Goal: Task Accomplishment & Management: Manage account settings

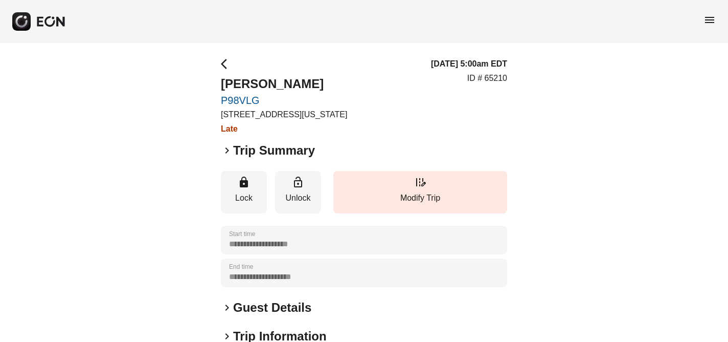
click at [709, 19] on span "menu" at bounding box center [710, 20] width 12 height 12
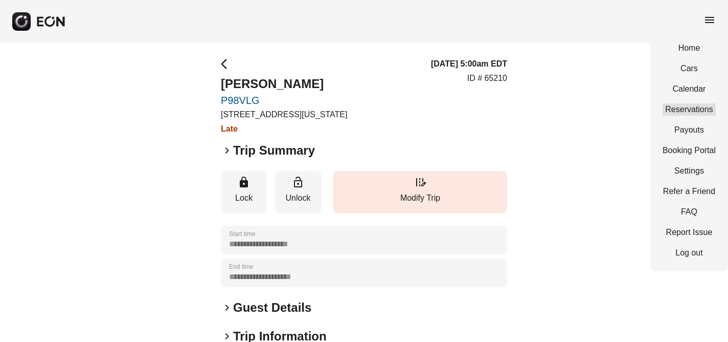
click at [695, 107] on link "Reservations" at bounding box center [689, 109] width 53 height 12
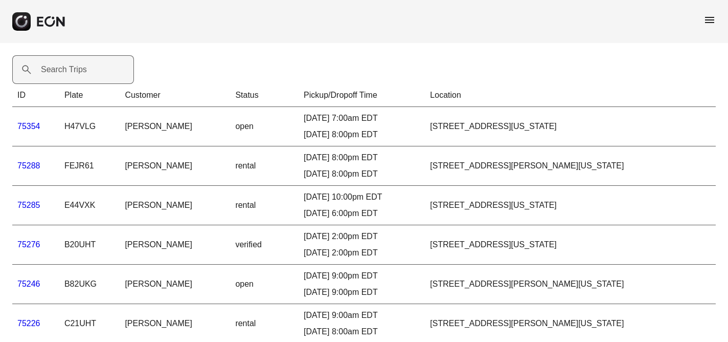
click at [64, 70] on label "Search Trips" at bounding box center [64, 69] width 46 height 12
click at [64, 70] on Trips "Search Trips" at bounding box center [73, 69] width 122 height 29
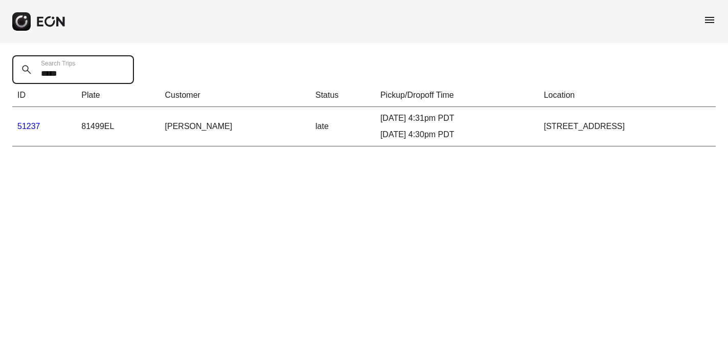
type Trips "*****"
click at [31, 123] on link "51237" at bounding box center [28, 126] width 23 height 9
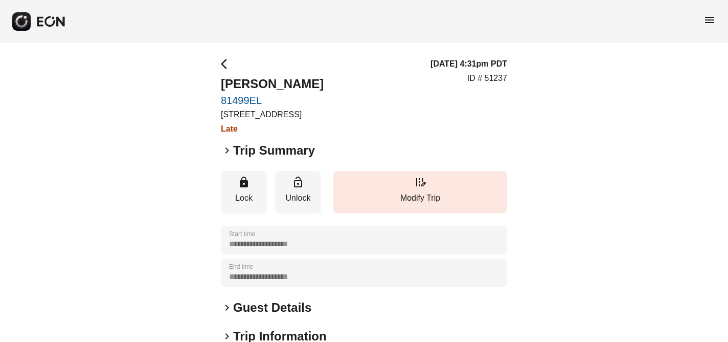
click at [225, 148] on span "keyboard_arrow_right" at bounding box center [227, 150] width 12 height 12
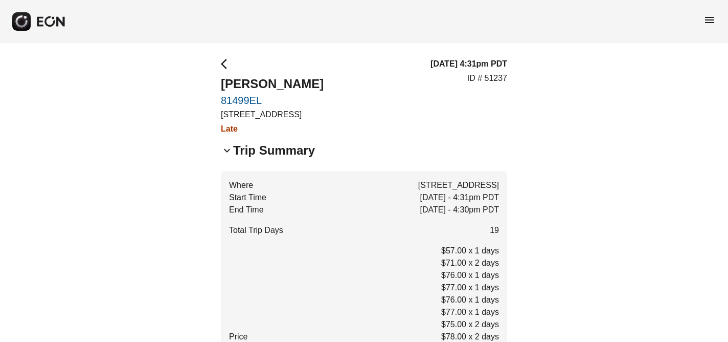
click at [711, 20] on span "menu" at bounding box center [710, 20] width 12 height 12
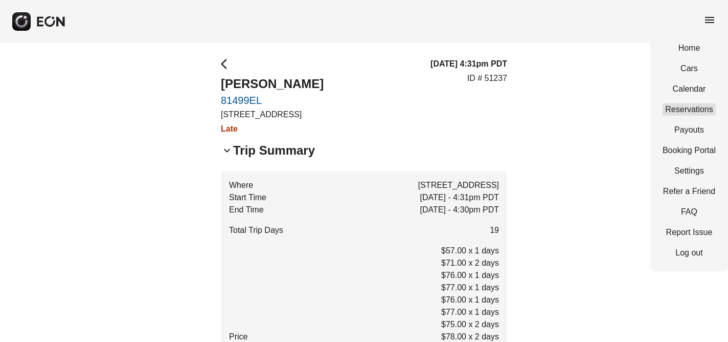
click at [701, 108] on link "Reservations" at bounding box center [689, 109] width 53 height 12
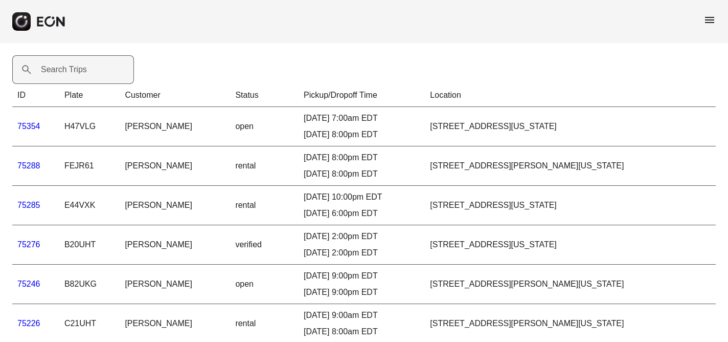
click at [48, 69] on label "Search Trips" at bounding box center [64, 69] width 46 height 12
click at [48, 69] on Trips "Search Trips" at bounding box center [73, 69] width 122 height 29
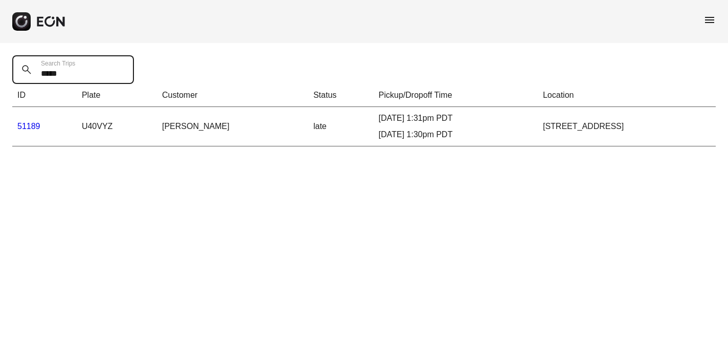
type Trips "*****"
click at [30, 126] on link "51189" at bounding box center [28, 126] width 23 height 9
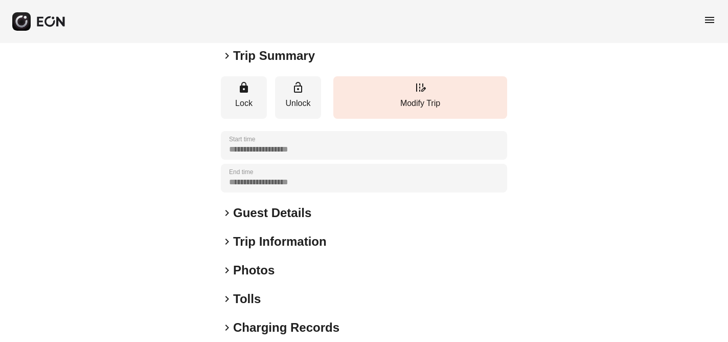
scroll to position [95, 0]
click at [228, 53] on span "keyboard_arrow_right" at bounding box center [227, 55] width 12 height 12
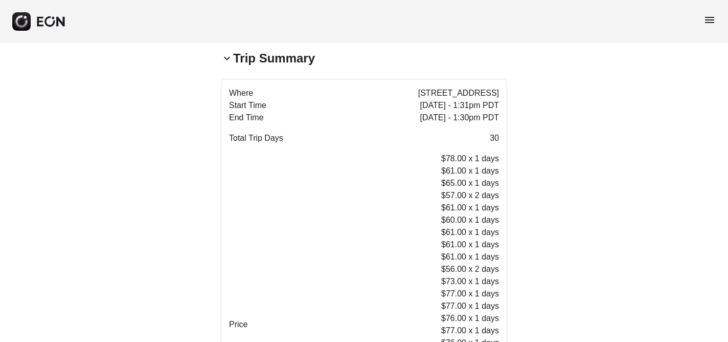
scroll to position [0, 0]
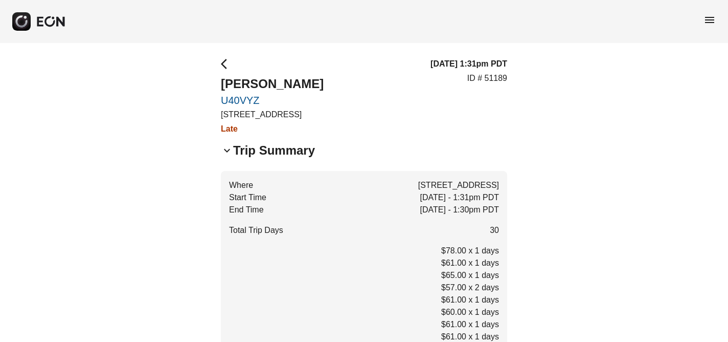
click at [712, 15] on span "menu" at bounding box center [710, 20] width 12 height 12
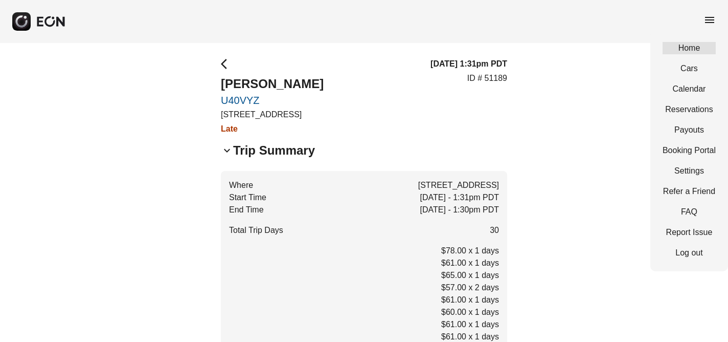
click at [694, 46] on link "Home" at bounding box center [689, 48] width 53 height 12
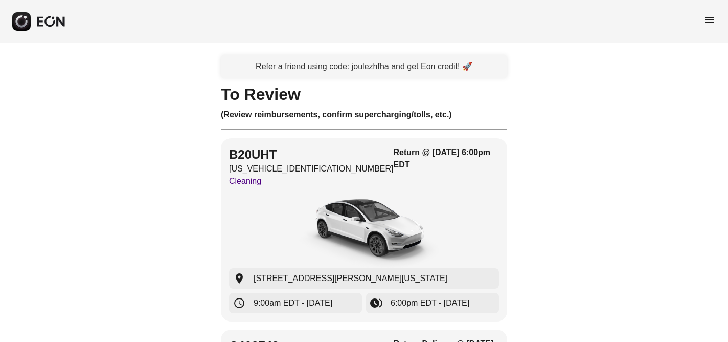
click at [711, 18] on span "menu" at bounding box center [710, 20] width 12 height 12
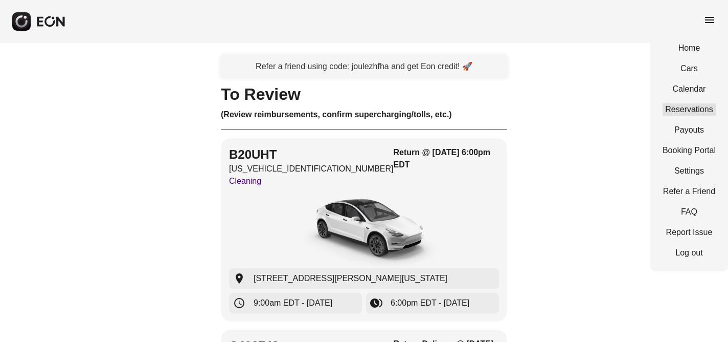
click at [701, 110] on link "Reservations" at bounding box center [689, 109] width 53 height 12
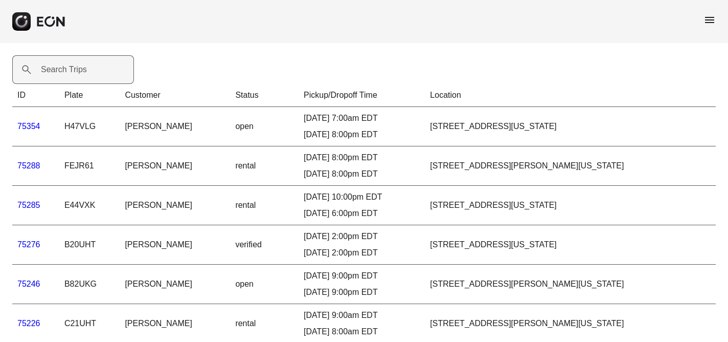
click at [65, 68] on label "Search Trips" at bounding box center [64, 69] width 46 height 12
click at [65, 68] on Trips "Search Trips" at bounding box center [73, 69] width 122 height 29
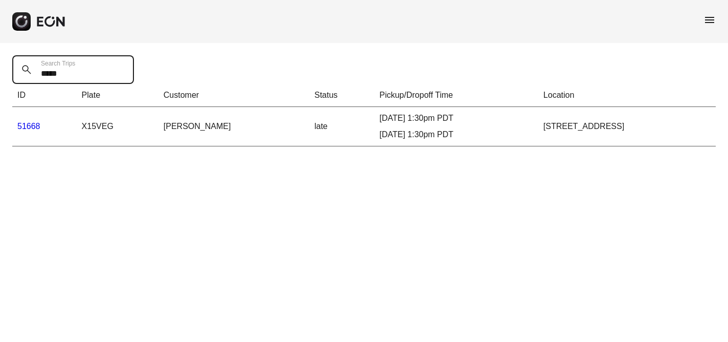
type Trips "*****"
click at [31, 125] on link "51668" at bounding box center [28, 126] width 23 height 9
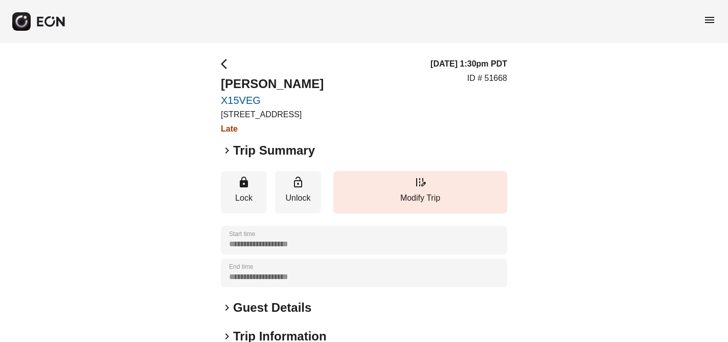
click at [226, 148] on span "keyboard_arrow_right" at bounding box center [227, 150] width 12 height 12
